Goal: Navigation & Orientation: Find specific page/section

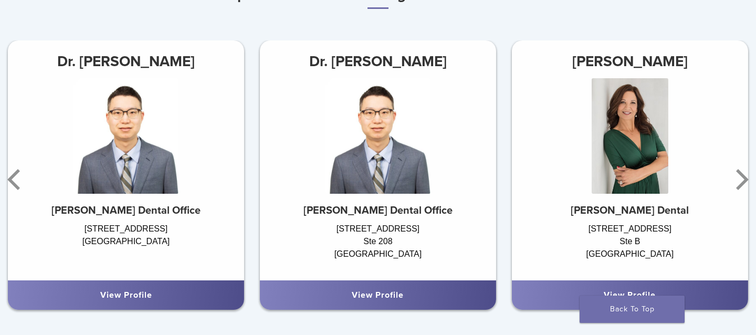
scroll to position [656, 0]
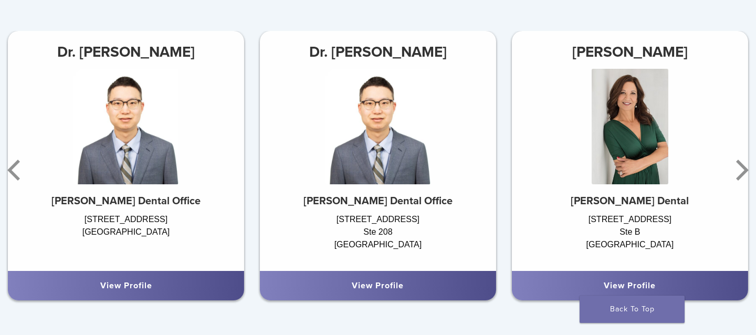
click at [381, 284] on link "View Profile" at bounding box center [378, 285] width 52 height 11
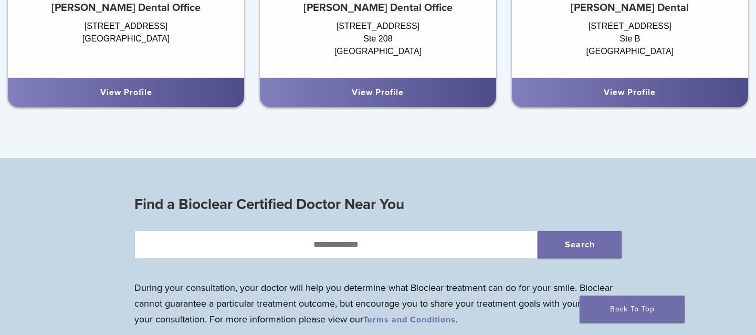
scroll to position [917, 0]
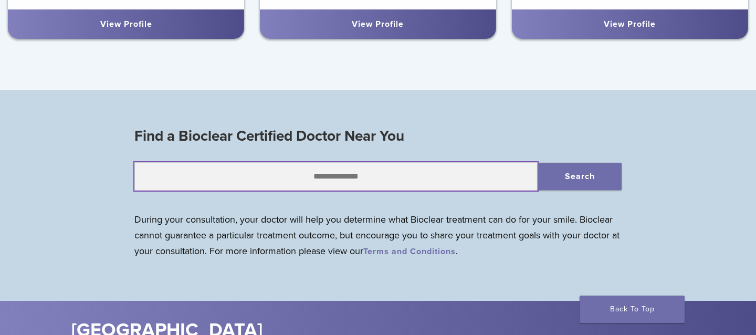
click at [281, 180] on input "text" at bounding box center [335, 176] width 403 height 28
type input "*****"
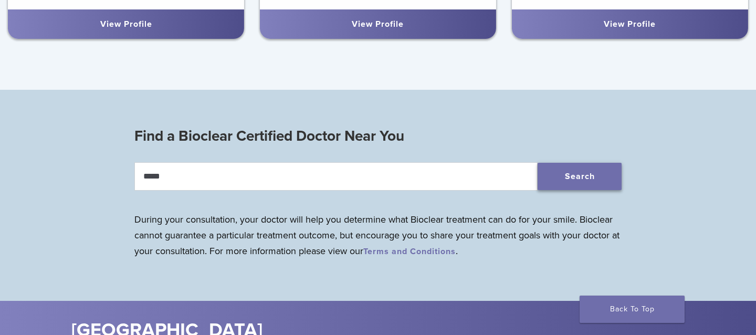
click at [580, 179] on button "Search" at bounding box center [580, 176] width 84 height 27
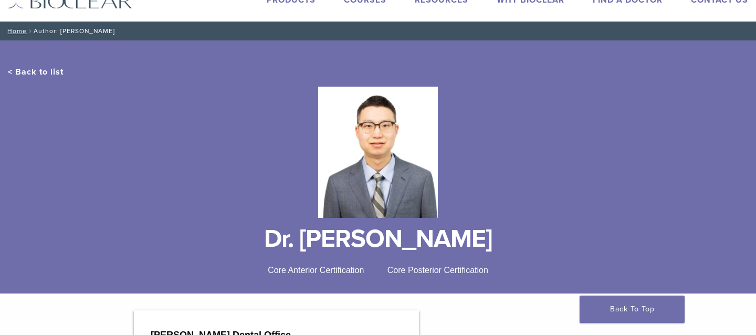
scroll to position [40, 0]
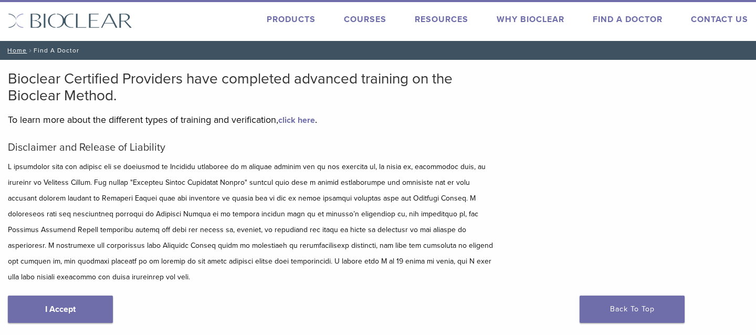
scroll to position [26, 0]
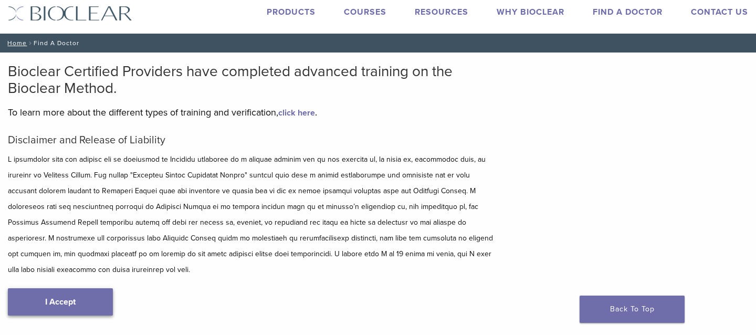
click at [30, 290] on link "I Accept" at bounding box center [60, 301] width 105 height 27
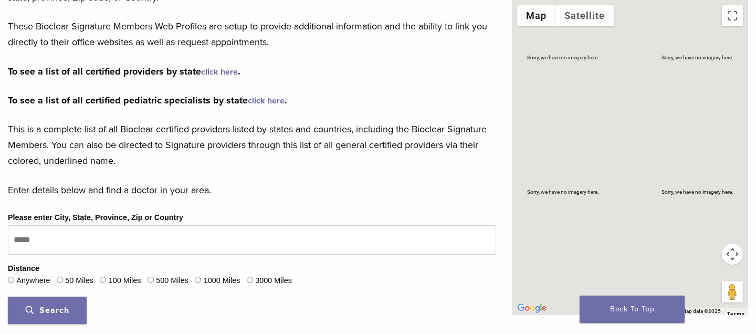
scroll to position [252, 0]
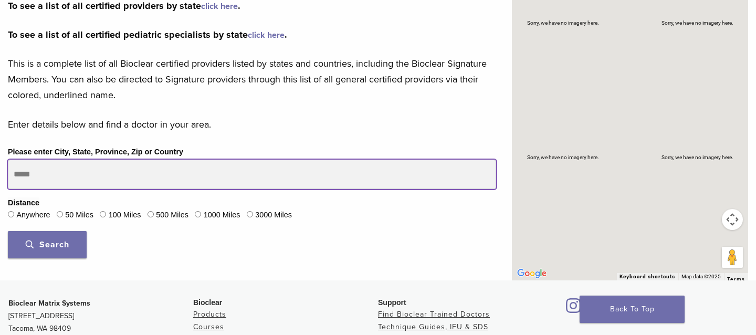
click at [74, 174] on input "Please enter City, State, Province, Zip or Country" at bounding box center [252, 174] width 488 height 29
type input "*****"
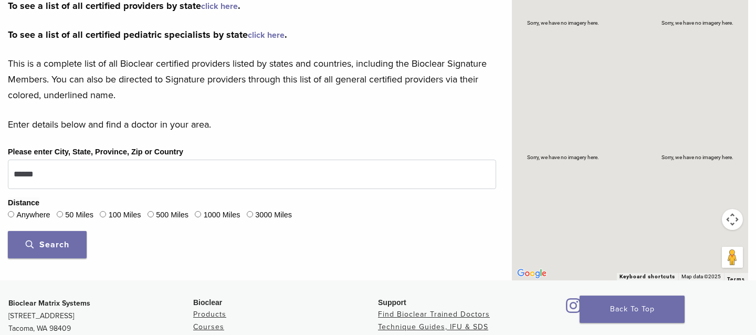
click at [27, 247] on span "Search" at bounding box center [48, 244] width 44 height 11
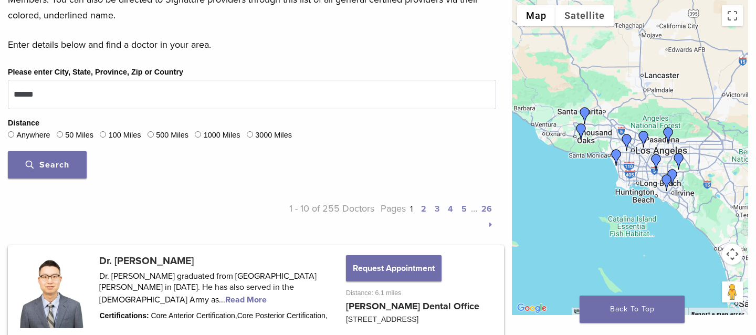
scroll to position [498, 0]
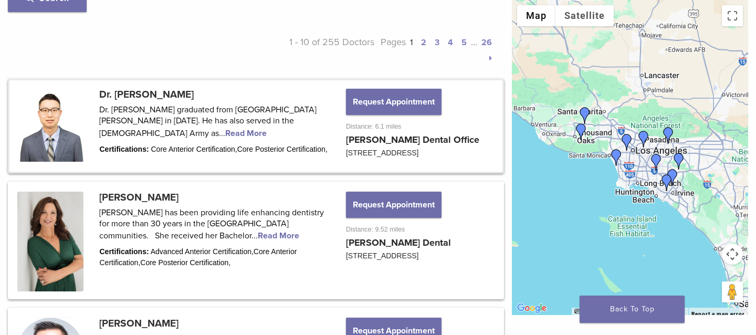
click at [123, 91] on link at bounding box center [255, 125] width 493 height 91
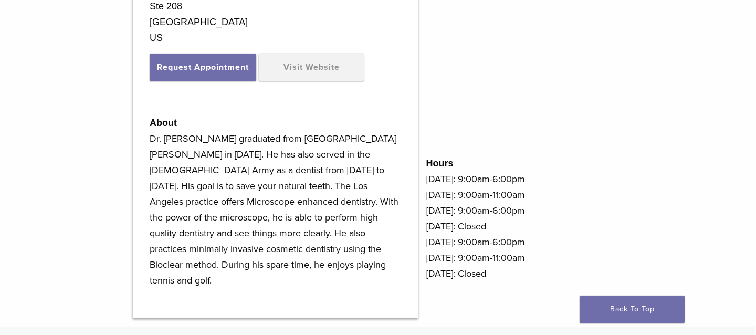
scroll to position [401, 1]
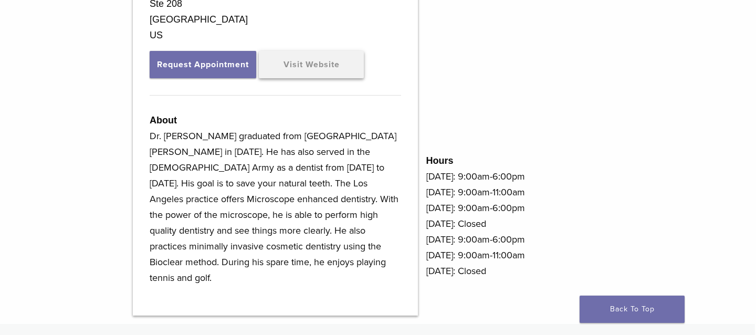
click at [319, 65] on link "Visit Website" at bounding box center [311, 64] width 105 height 27
